Goal: Entertainment & Leisure: Consume media (video, audio)

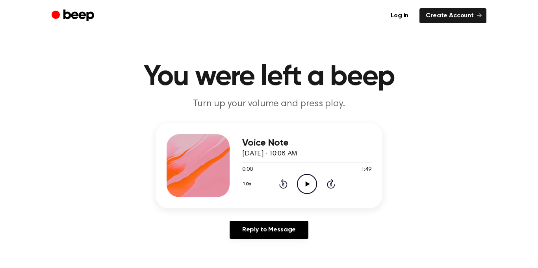
click at [311, 177] on icon "Play Audio" at bounding box center [307, 184] width 20 height 20
click at [303, 188] on icon "Pause Audio" at bounding box center [307, 184] width 20 height 20
click at [307, 187] on icon "Play Audio" at bounding box center [307, 184] width 20 height 20
click at [306, 193] on circle at bounding box center [307, 184] width 19 height 19
click at [283, 185] on icon at bounding box center [283, 185] width 2 height 3
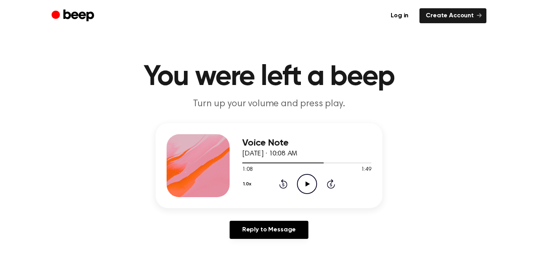
click at [283, 185] on icon "Rewind 5 seconds" at bounding box center [283, 184] width 9 height 10
click at [283, 185] on icon at bounding box center [283, 185] width 2 height 3
click at [505, 46] on main "You were left a beep Turn up your volume and press play. Voice Note [DATE] · 10…" at bounding box center [269, 243] width 538 height 486
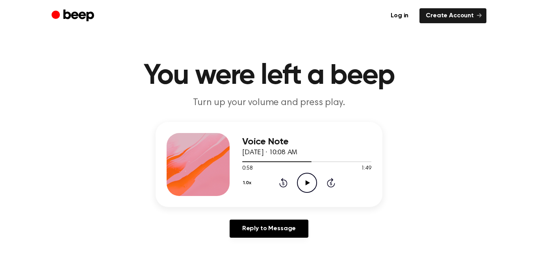
scroll to position [1, 0]
click at [516, 53] on main "You were left a beep Turn up your volume and press play. Voice Note [DATE] · 10…" at bounding box center [269, 242] width 538 height 486
click at [504, 49] on main "You were left a beep Turn up your volume and press play. Voice Note [DATE] · 10…" at bounding box center [269, 242] width 538 height 486
click at [307, 184] on icon at bounding box center [307, 183] width 4 height 5
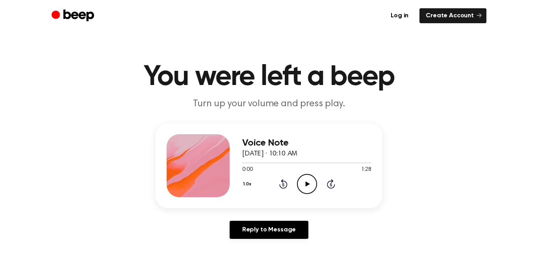
click at [305, 178] on icon "Play Audio" at bounding box center [307, 184] width 20 height 20
click at [306, 182] on icon at bounding box center [307, 184] width 4 height 5
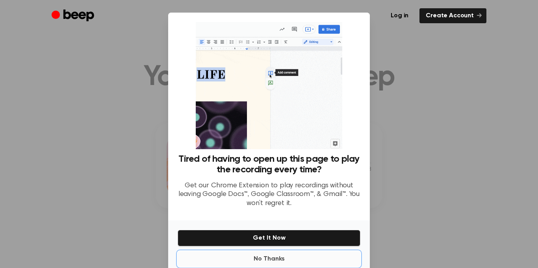
click at [278, 260] on button "No Thanks" at bounding box center [269, 259] width 183 height 16
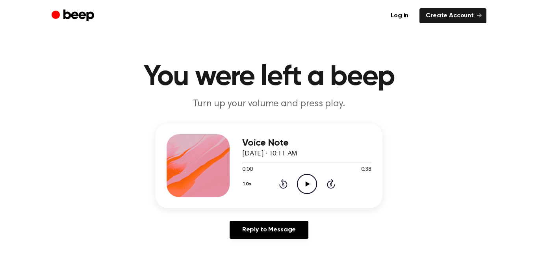
click at [305, 193] on icon "Play Audio" at bounding box center [307, 184] width 20 height 20
